Goal: Check status: Check status

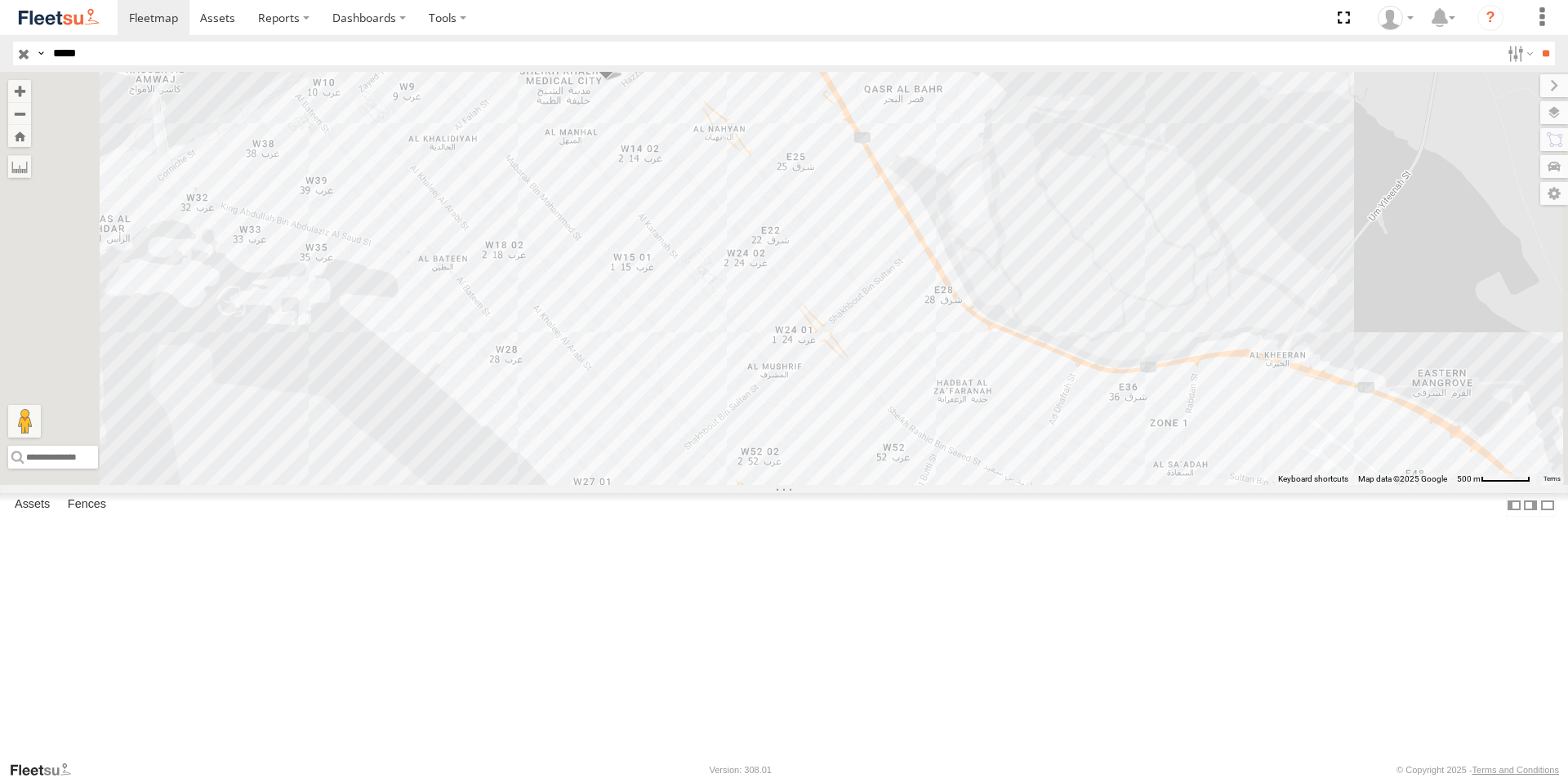
click at [0, 0] on div "AUH-OAR-BIKE" at bounding box center [0, 0] width 0 height 0
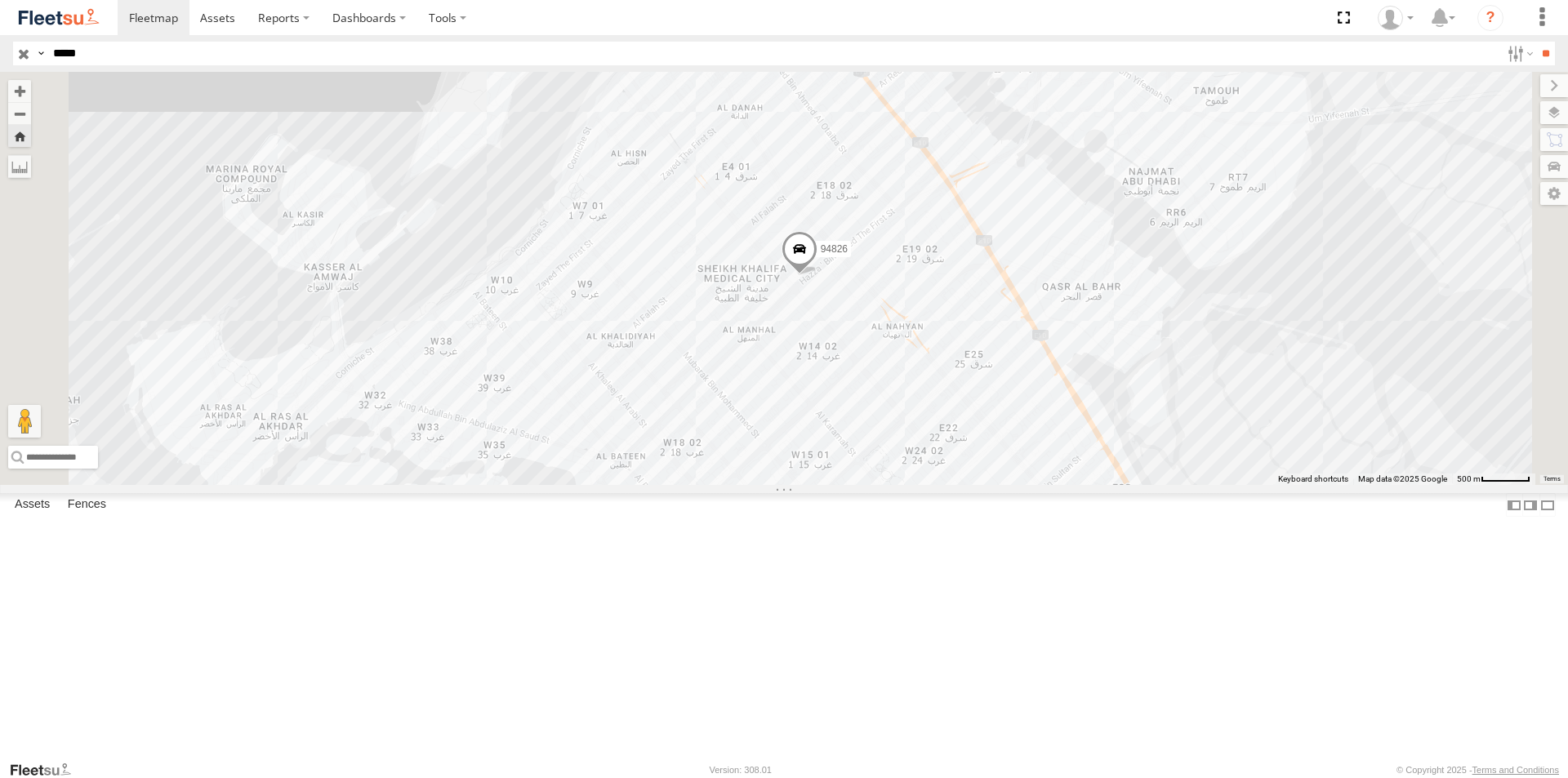
click at [0, 0] on div "94826 AUH-OAR-BIKE AL MANHAL-SKMC UAE - [GEOGRAPHIC_DATA] 24.47099 54.36949" at bounding box center [0, 0] width 0 height 0
click at [0, 0] on div "94826" at bounding box center [0, 0] width 0 height 0
click at [0, 0] on div "94826 AUH-OAR-BIKE" at bounding box center [0, 0] width 0 height 0
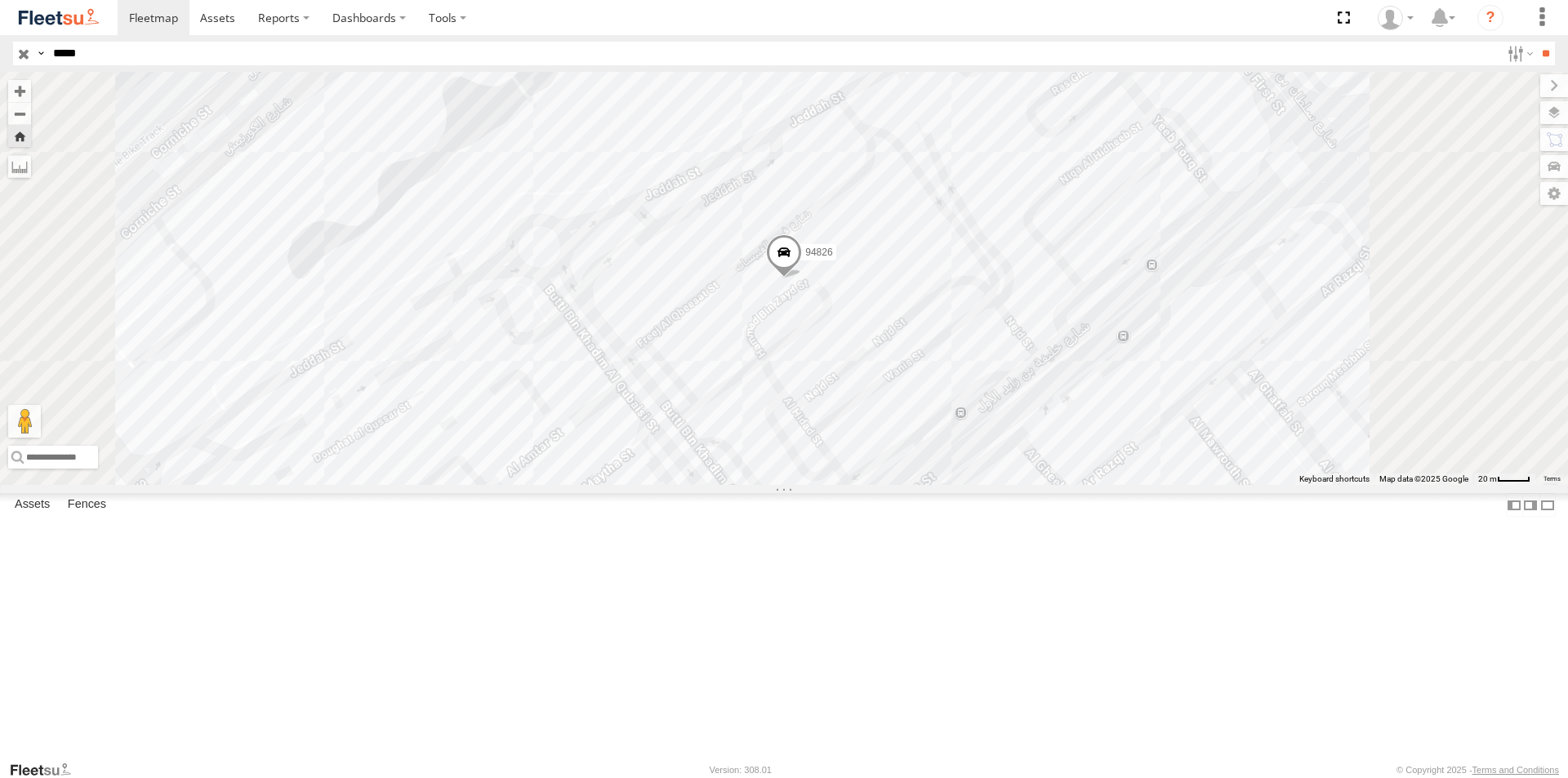
click at [802, 278] on span at bounding box center [784, 257] width 36 height 44
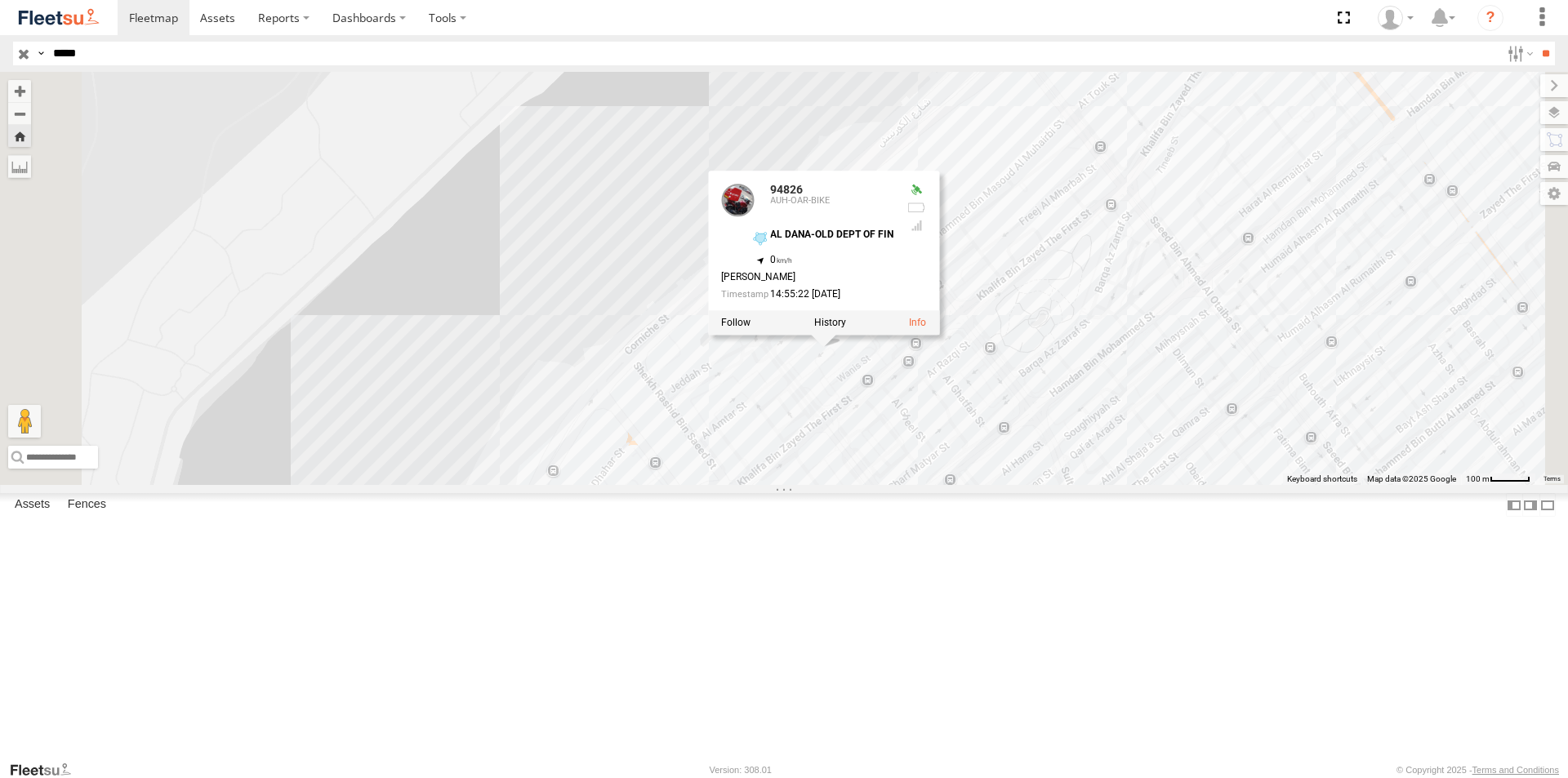
click at [0, 0] on div "AUH-OAR-BIKE" at bounding box center [0, 0] width 0 height 0
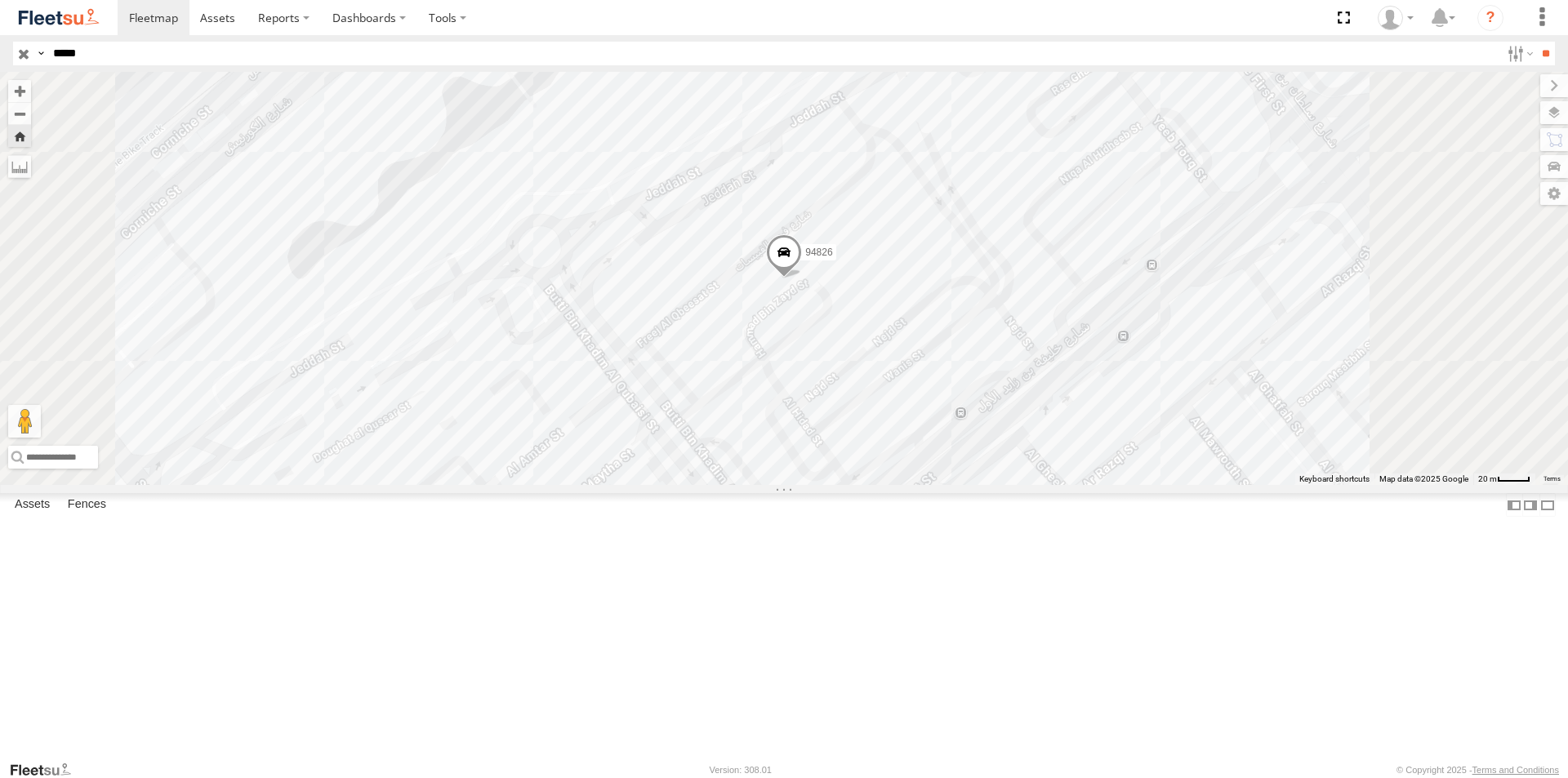
click at [802, 278] on span at bounding box center [784, 257] width 36 height 44
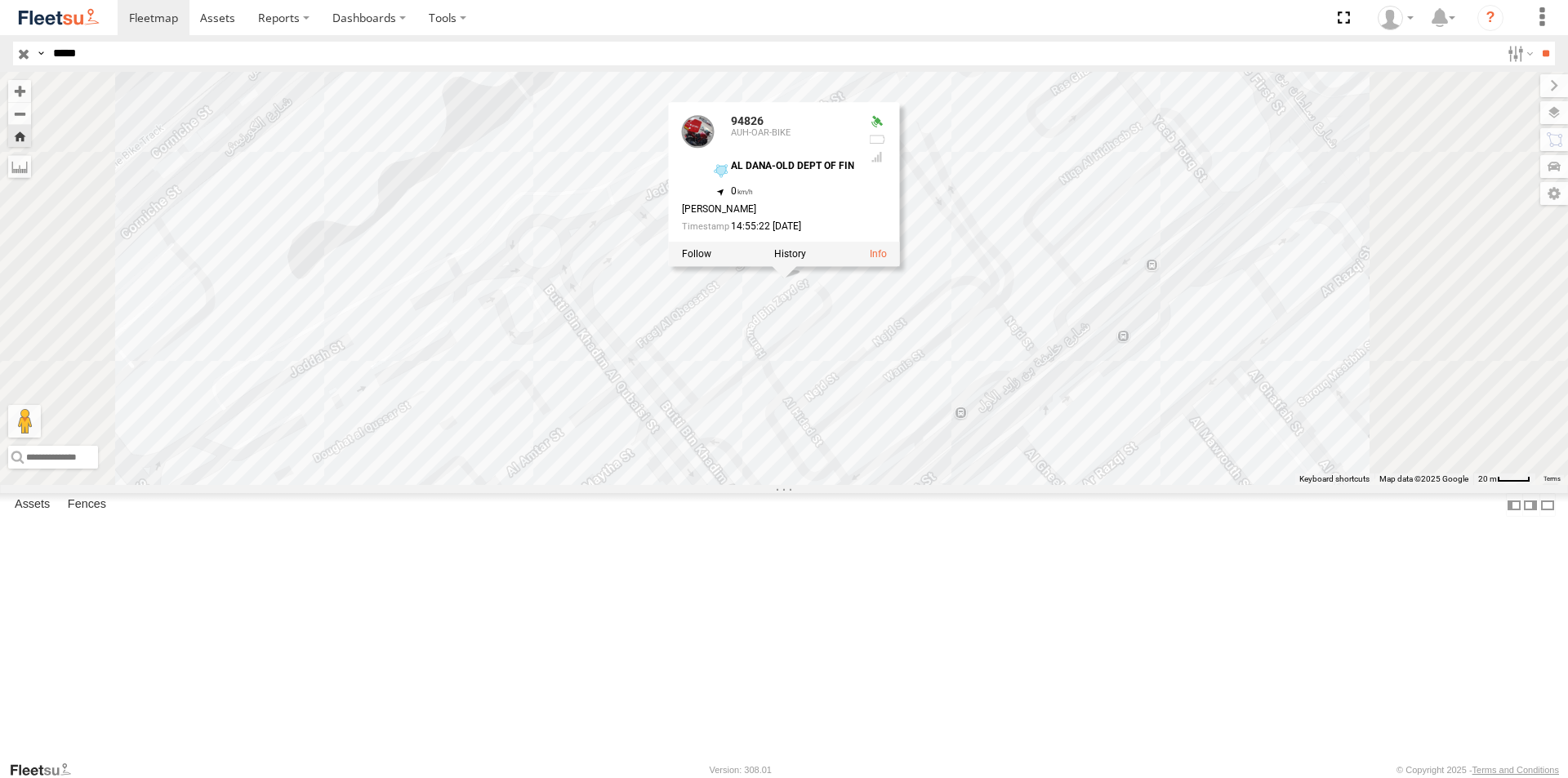
click at [0, 0] on div "94826" at bounding box center [0, 0] width 0 height 0
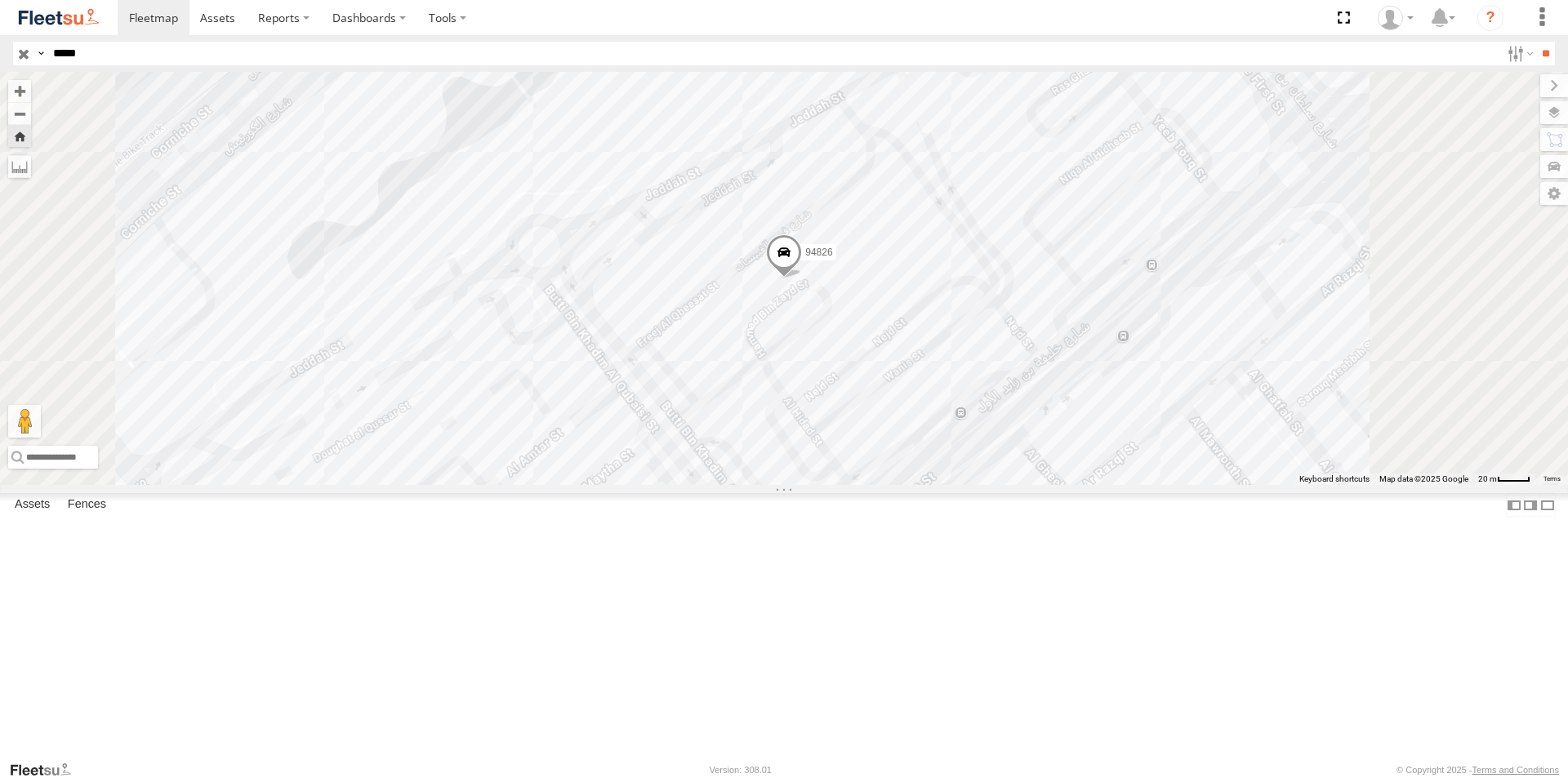
click at [0, 0] on div "AUH-OAR-BIKE" at bounding box center [0, 0] width 0 height 0
click at [802, 278] on span at bounding box center [784, 257] width 36 height 44
